Goal: Find specific page/section: Find specific page/section

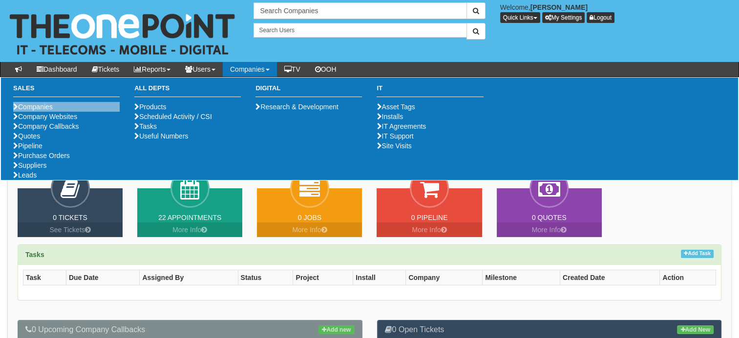
click at [67, 103] on li "Companies" at bounding box center [66, 107] width 106 height 10
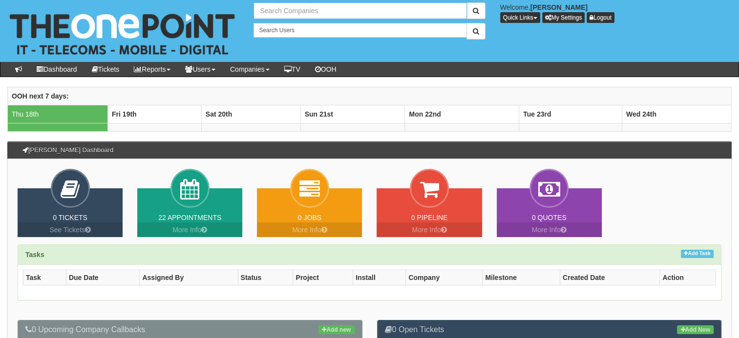
click at [294, 10] on input "text" at bounding box center [359, 10] width 213 height 17
type input "Bureau Technical Inspection Services Limited"
click at [466, 2] on button "submit" at bounding box center [475, 10] width 19 height 17
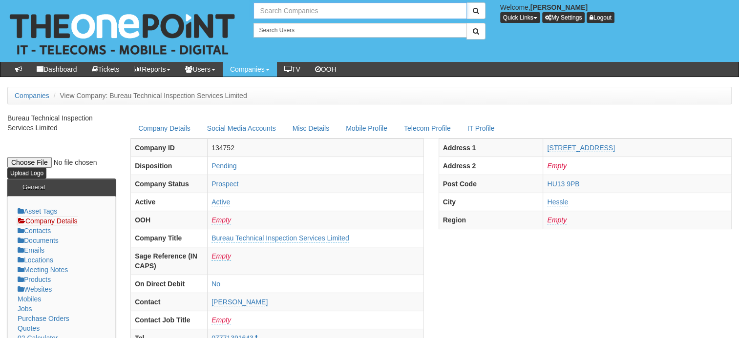
drag, startPoint x: 0, startPoint y: 0, endPoint x: 292, endPoint y: 12, distance: 291.8
click at [292, 12] on input "text" at bounding box center [359, 10] width 213 height 17
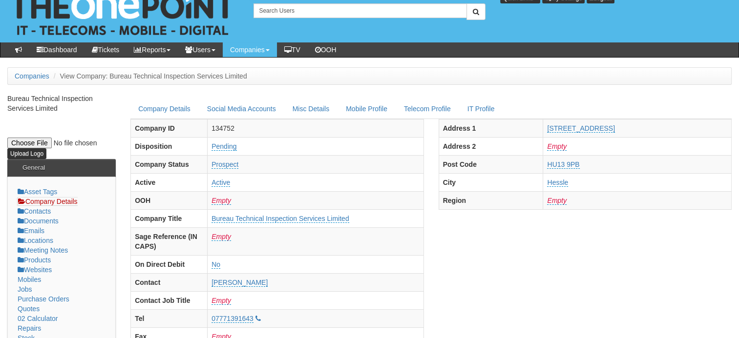
scroll to position [20, 0]
type input "Search Companies"
click at [47, 297] on link "Purchase Orders" at bounding box center [44, 299] width 52 height 8
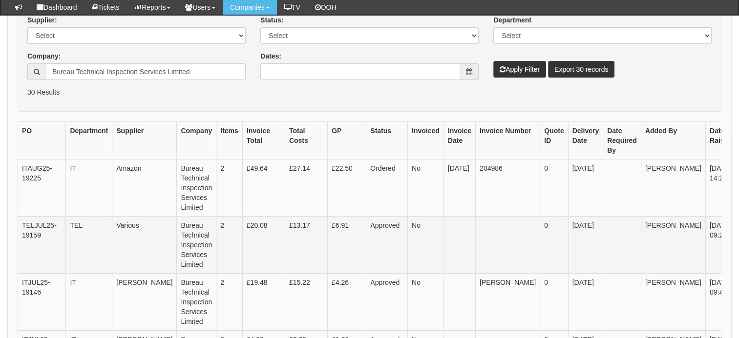
scroll to position [240, 0]
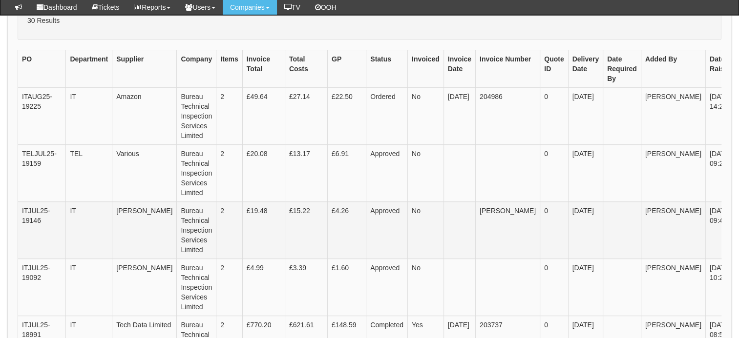
click at [216, 237] on td "2" at bounding box center [229, 230] width 26 height 57
click at [738, 210] on link "View" at bounding box center [752, 212] width 24 height 11
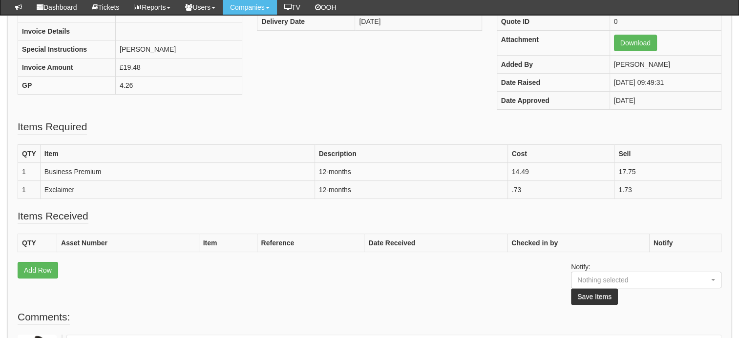
scroll to position [176, 0]
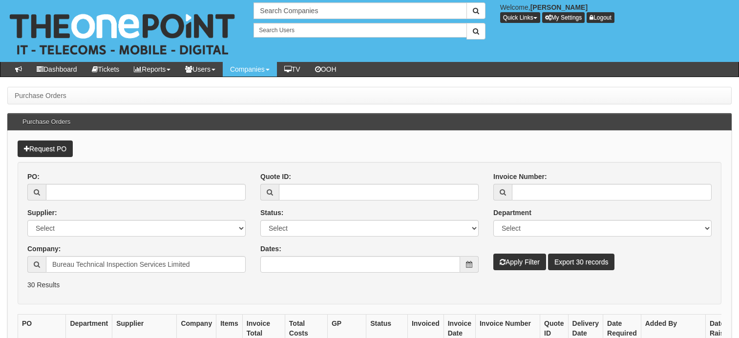
scroll to position [264, 0]
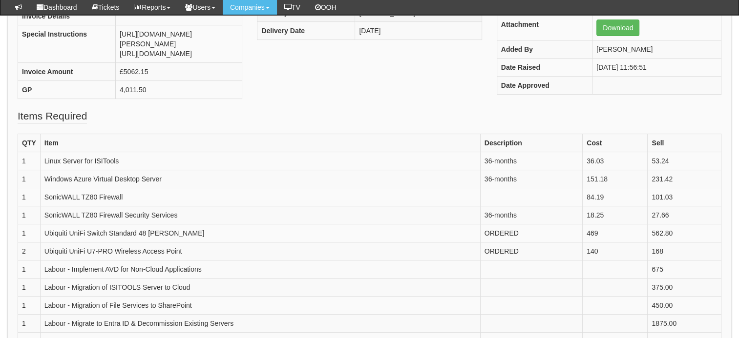
scroll to position [191, 0]
click at [236, 165] on td "Linux Server for ISITools" at bounding box center [260, 161] width 440 height 18
click at [63, 170] on td "Linux Server for ISITools" at bounding box center [260, 161] width 440 height 18
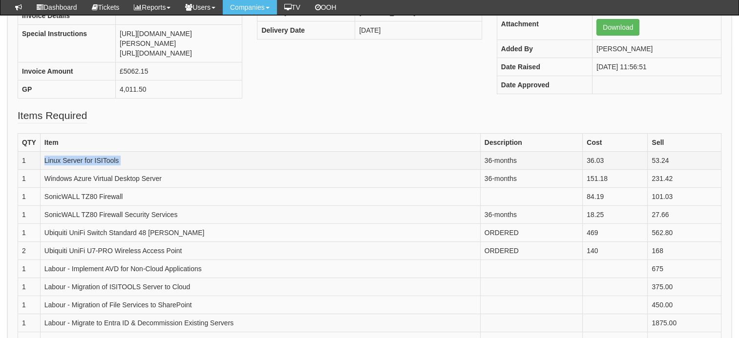
click at [63, 170] on td "Linux Server for ISITools" at bounding box center [260, 161] width 440 height 18
click at [250, 123] on fieldset "Items Required QTY Item Description Cost Sell 1 Linux Server for ISITools 36-mo…" at bounding box center [370, 243] width 704 height 270
click at [142, 186] on td "Windows Azure Virtual Desktop Server" at bounding box center [260, 179] width 440 height 18
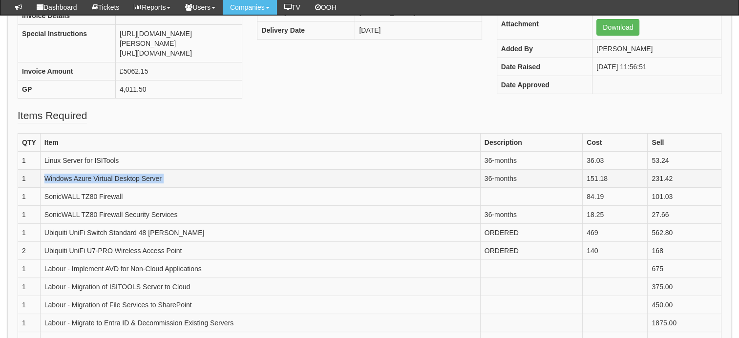
click at [142, 186] on td "Windows Azure Virtual Desktop Server" at bounding box center [260, 179] width 440 height 18
drag, startPoint x: 142, startPoint y: 186, endPoint x: 229, endPoint y: 180, distance: 87.1
click at [229, 180] on td "Windows Azure Virtual Desktop Server" at bounding box center [260, 179] width 440 height 18
click at [221, 145] on th "Item" at bounding box center [260, 143] width 440 height 18
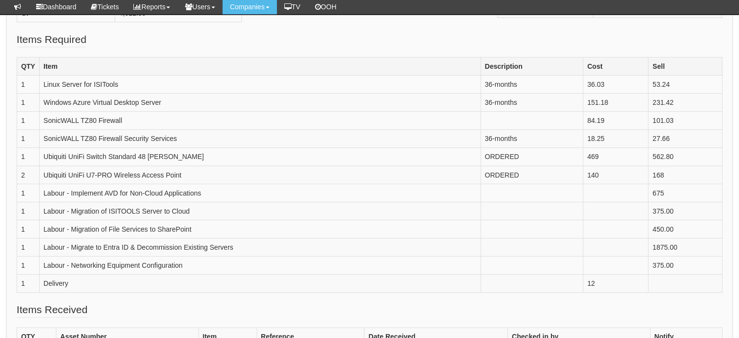
scroll to position [268, 0]
